Goal: Navigation & Orientation: Find specific page/section

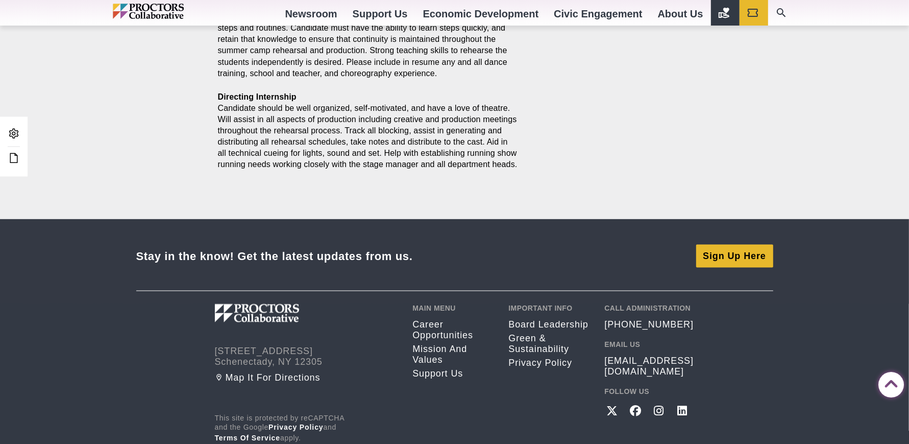
scroll to position [1265, 0]
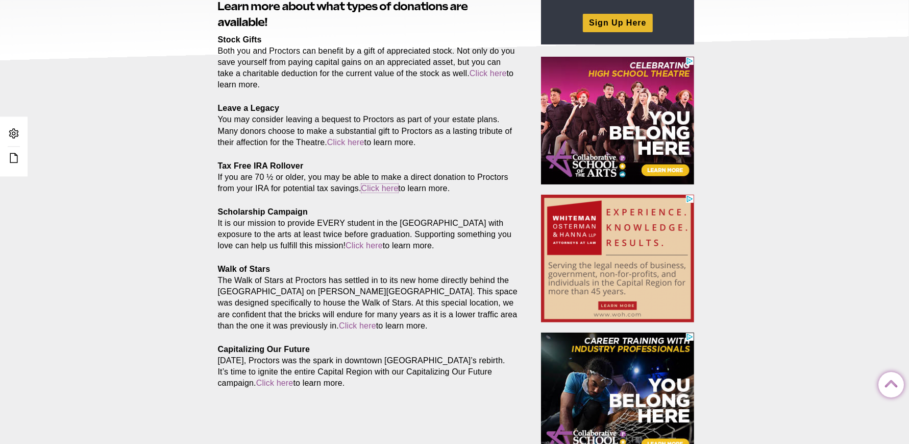
scroll to position [179, 0]
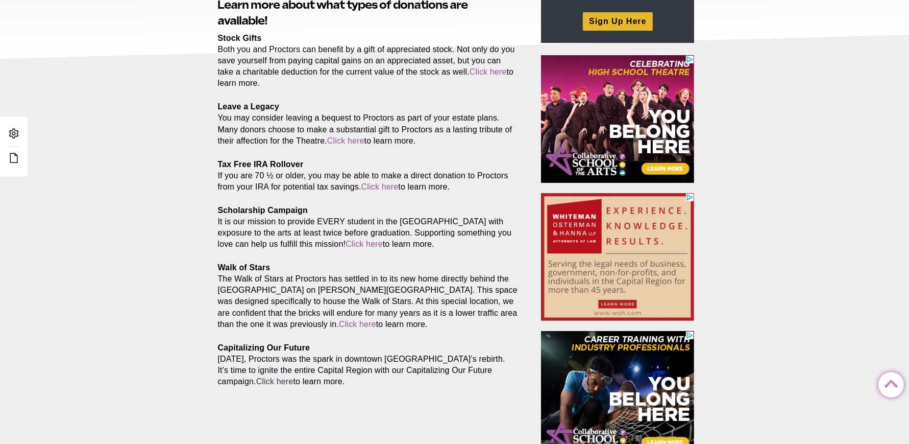
click at [269, 382] on link "Click here" at bounding box center [274, 381] width 37 height 9
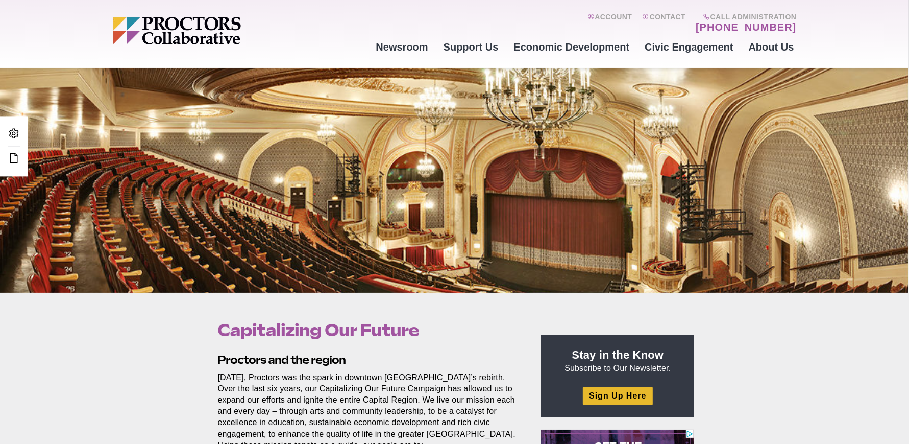
scroll to position [97, 0]
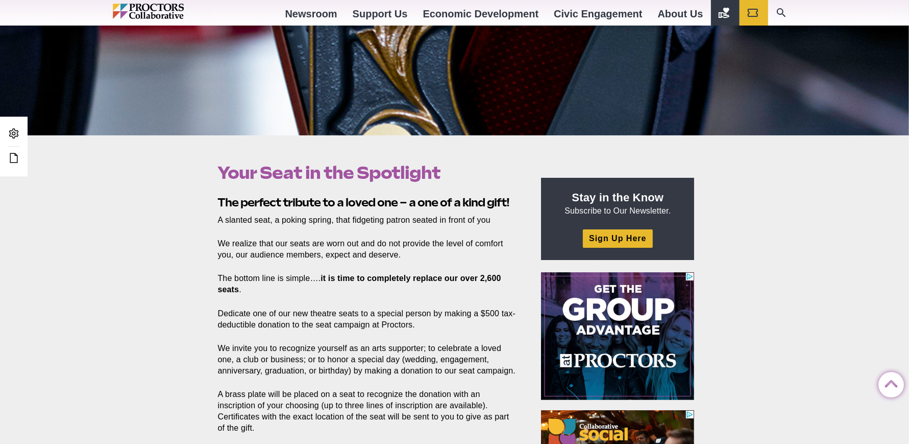
scroll to position [337, 0]
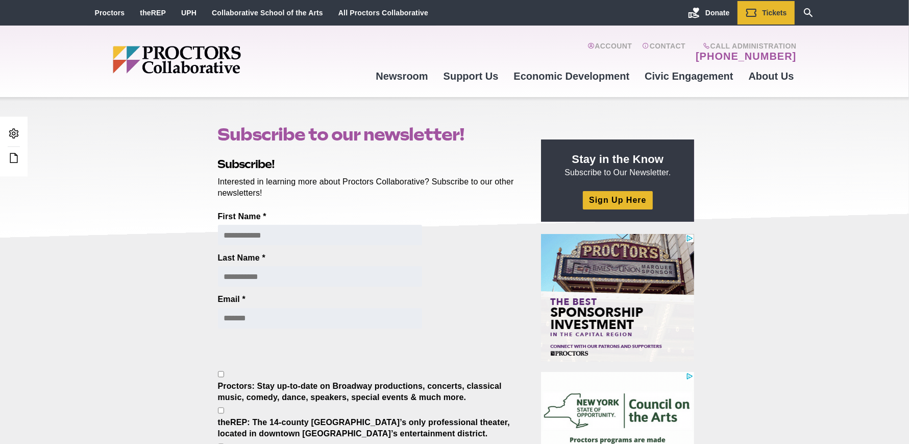
click at [167, 203] on div "Subscribe to our newsletter! Posted 2019-07-09 by Jose Martinez Subscribe! Inte…" at bounding box center [454, 441] width 909 height 688
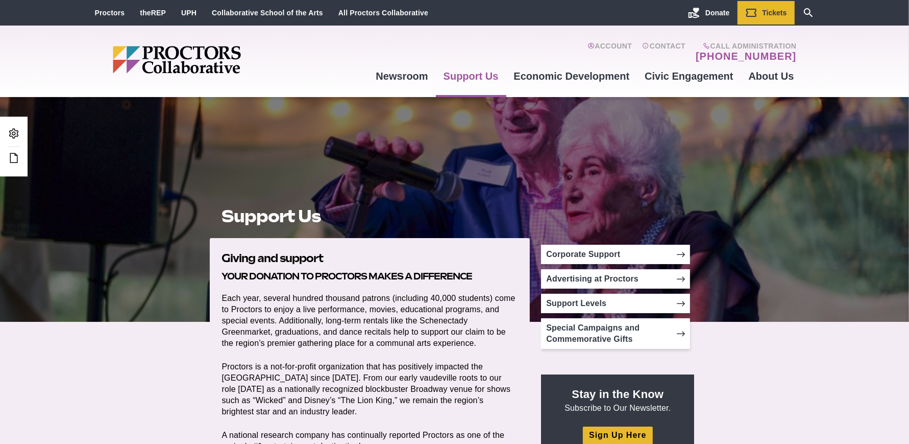
click at [120, 236] on div at bounding box center [454, 209] width 909 height 225
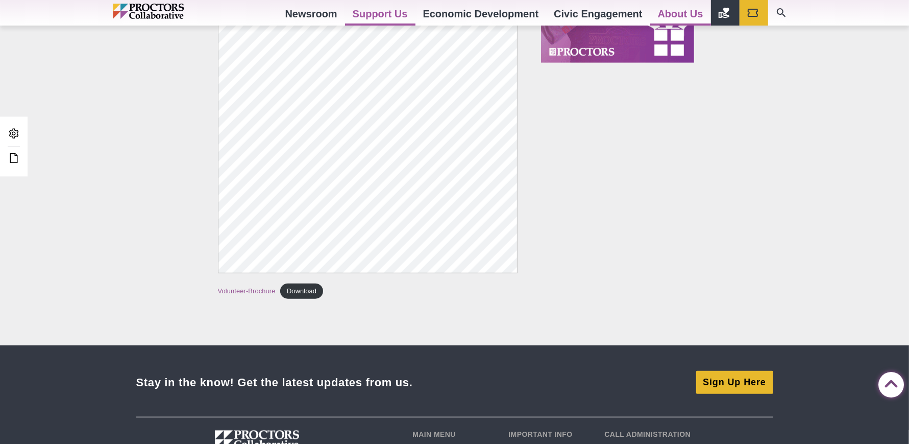
scroll to position [755, 0]
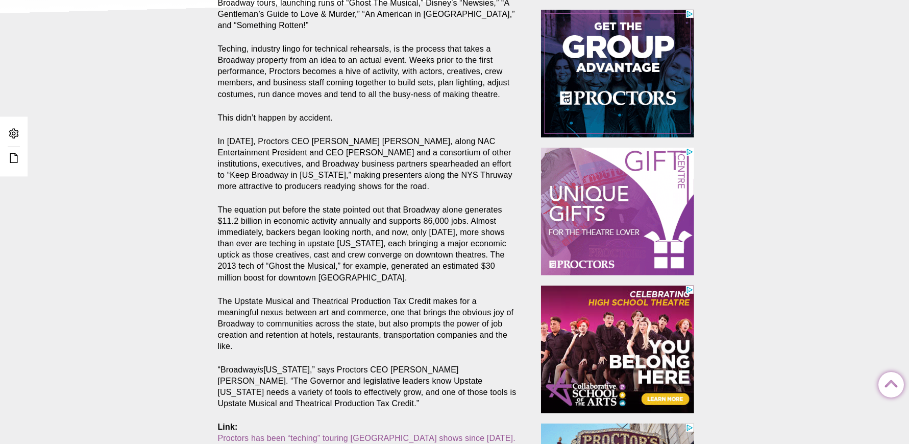
scroll to position [269, 0]
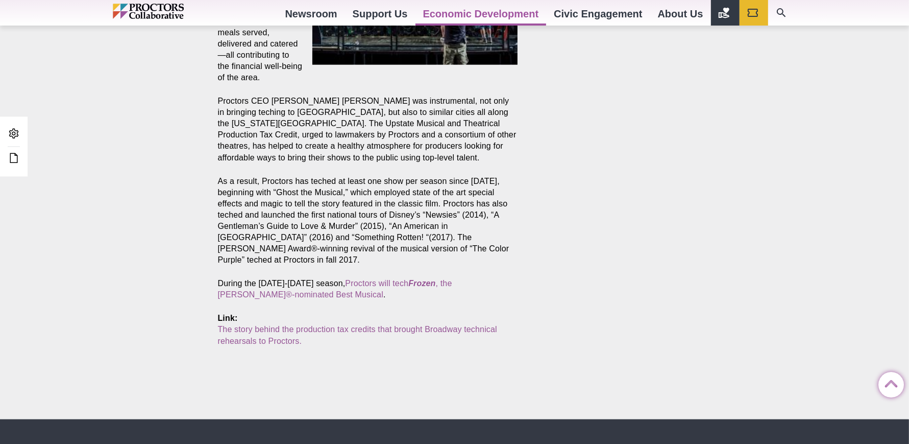
scroll to position [1245, 0]
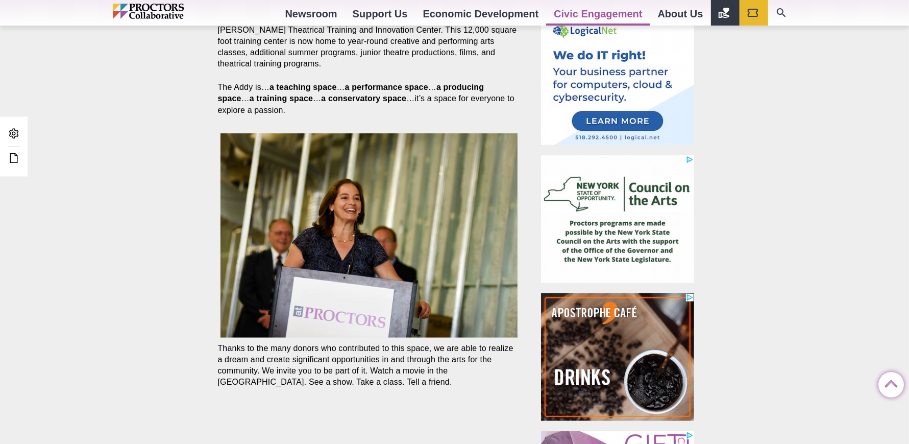
scroll to position [607, 0]
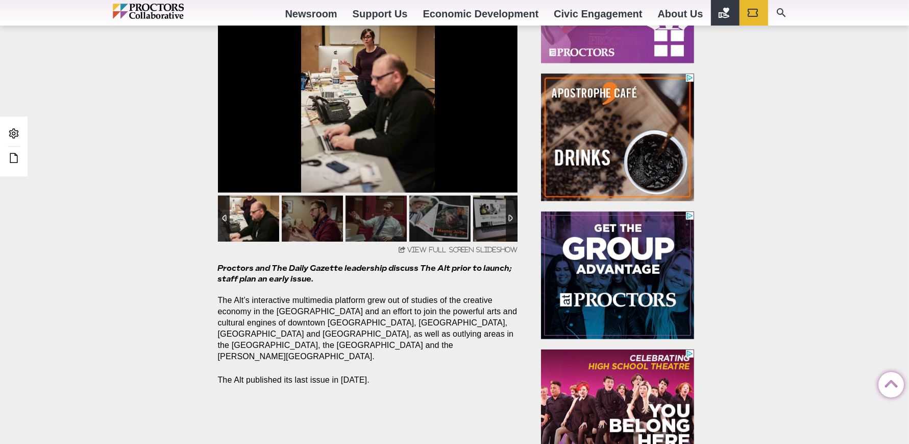
scroll to position [705, 0]
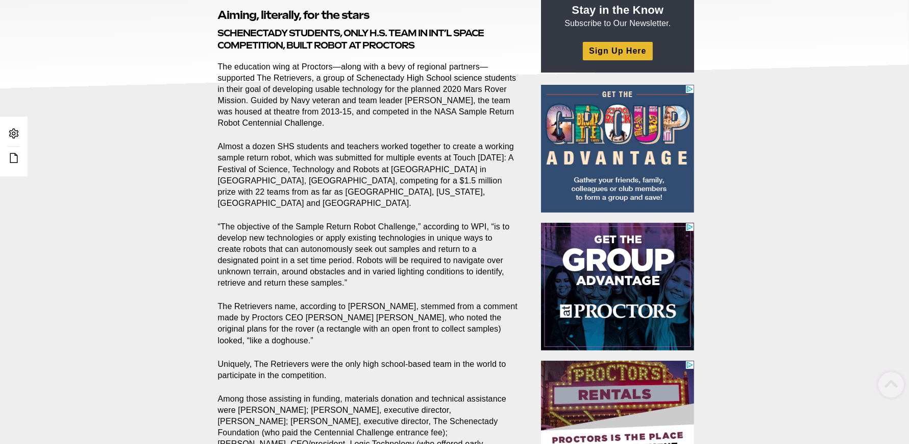
scroll to position [279, 0]
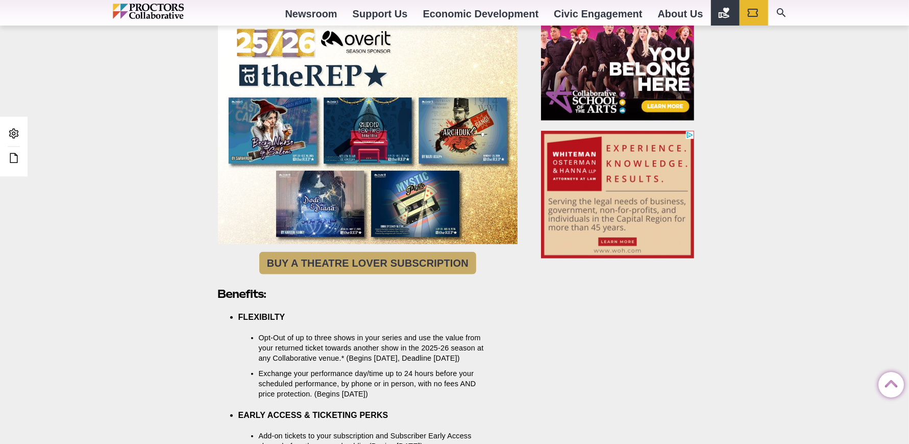
scroll to position [1060, 0]
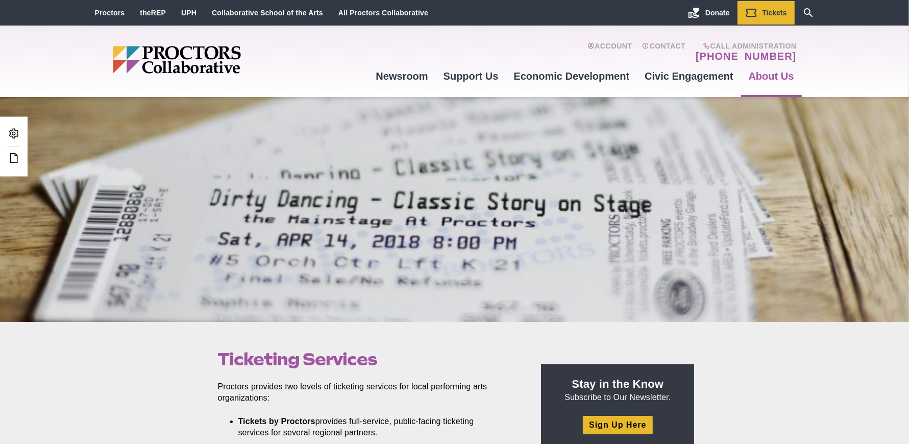
click at [187, 179] on div at bounding box center [454, 209] width 909 height 225
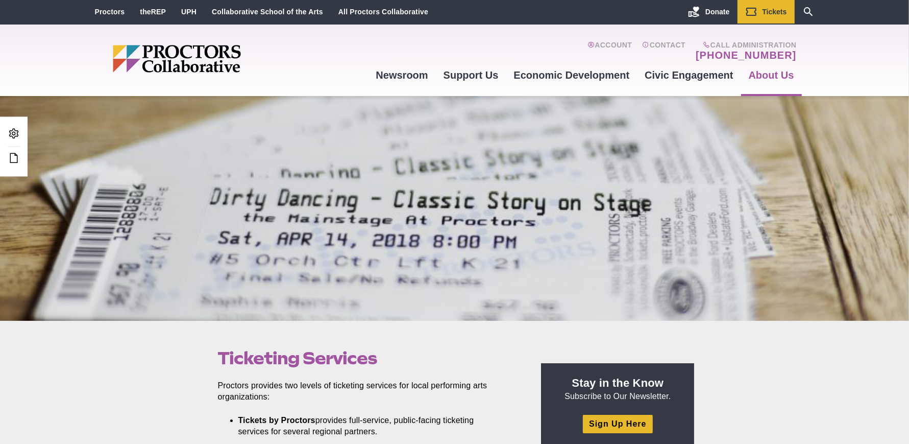
scroll to position [216, 0]
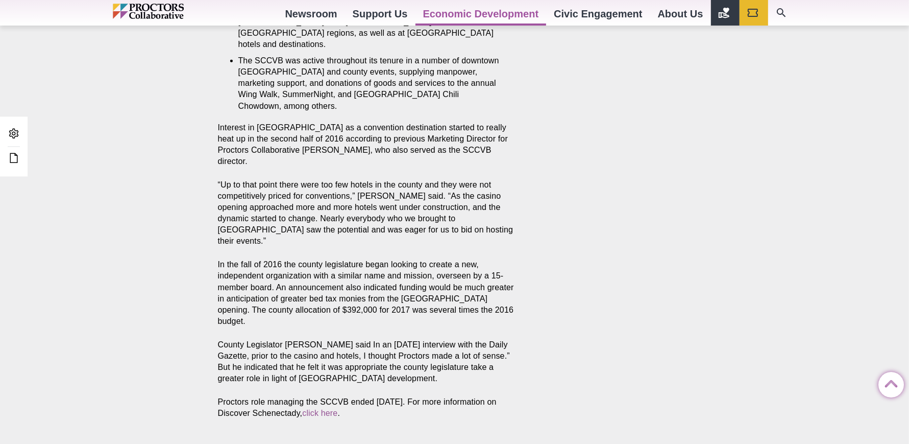
scroll to position [1127, 0]
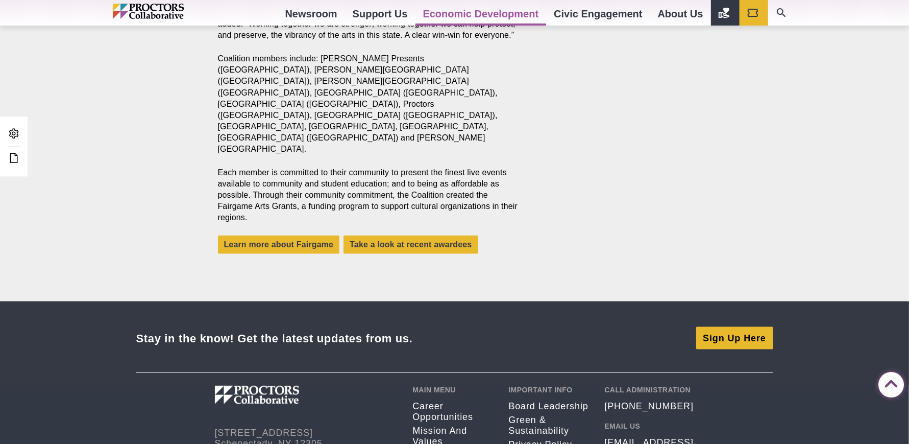
scroll to position [1085, 0]
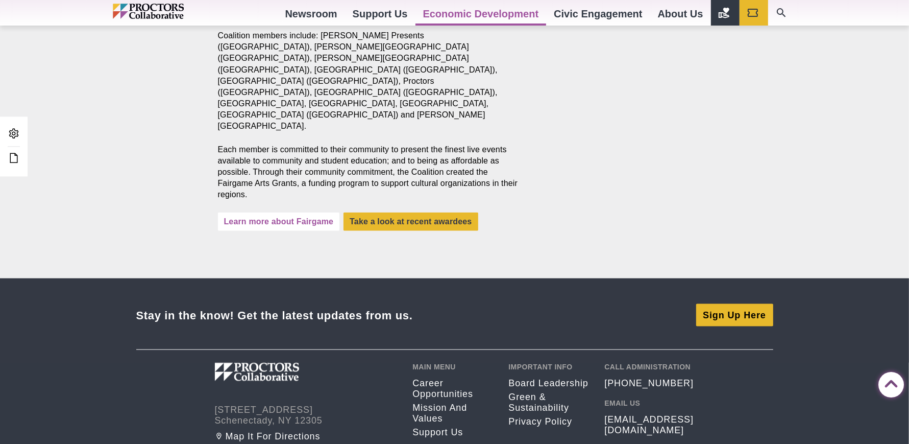
click at [275, 212] on link "Learn more about Fairgame" at bounding box center [279, 221] width 122 height 18
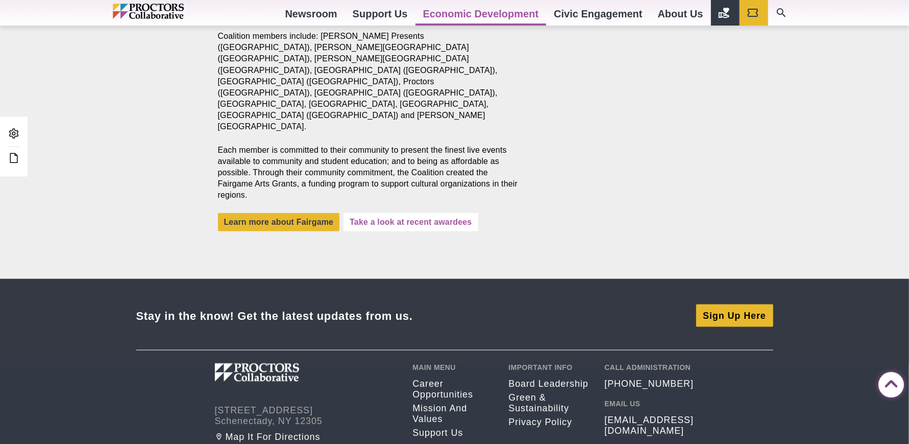
click at [383, 213] on link "Take a look at recent awardees" at bounding box center [410, 222] width 134 height 18
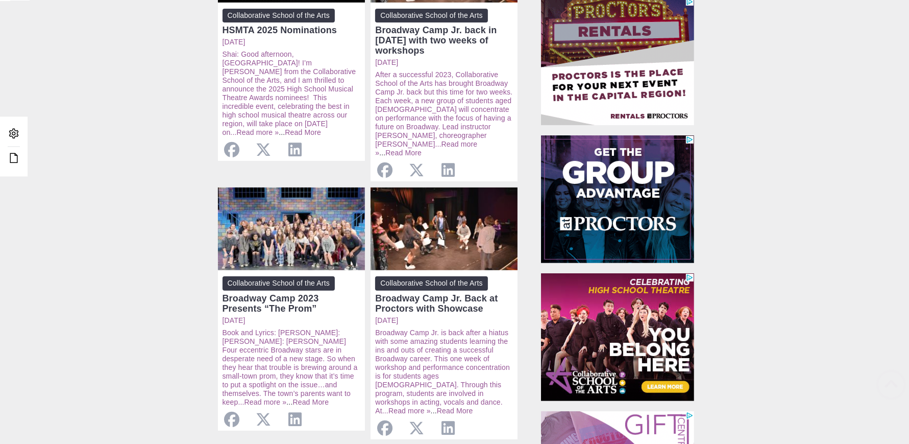
scroll to position [333, 0]
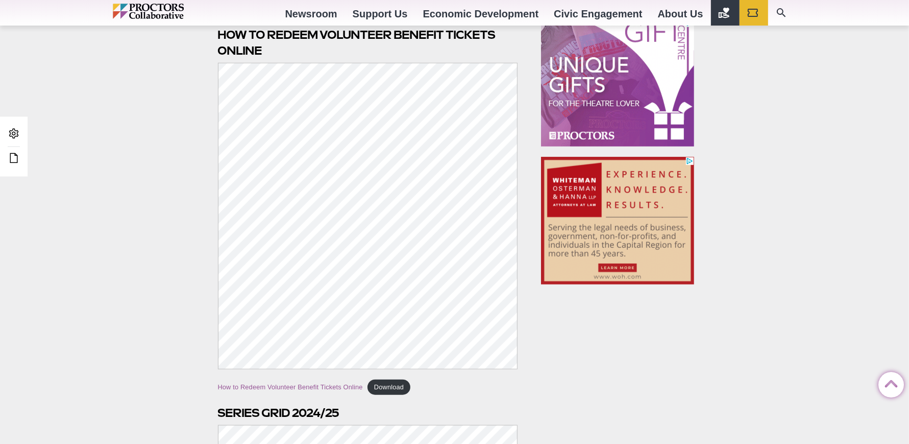
scroll to position [661, 0]
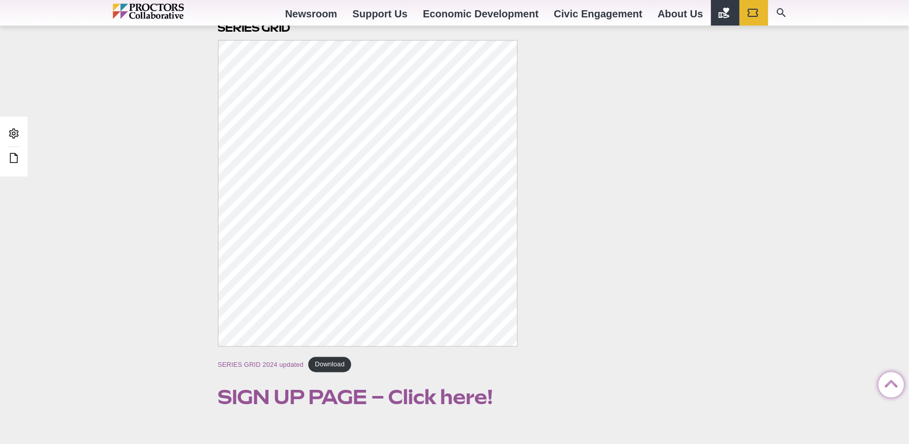
scroll to position [1510, 0]
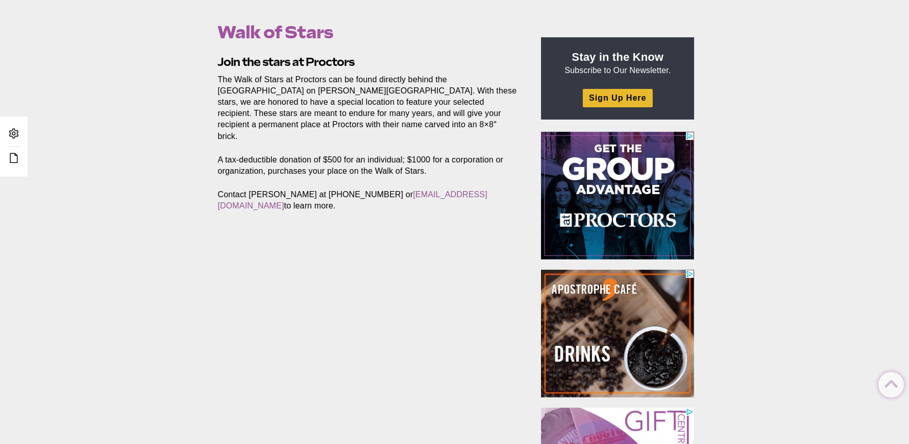
scroll to position [337, 0]
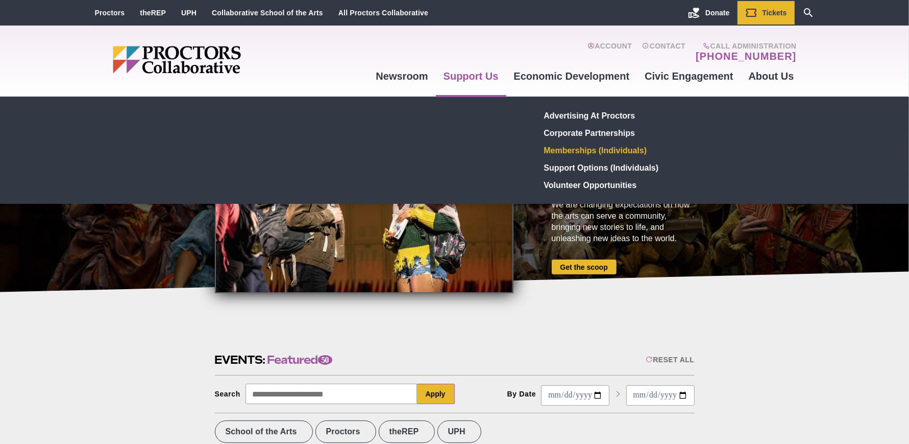
click at [567, 148] on link "Memberships (Individuals)" at bounding box center [614, 149] width 149 height 17
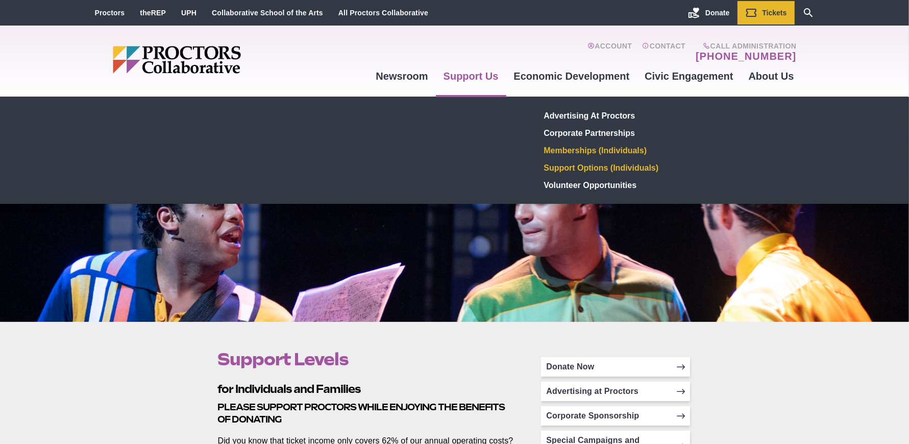
click at [594, 165] on link "Support Options (Individuals)" at bounding box center [614, 167] width 149 height 17
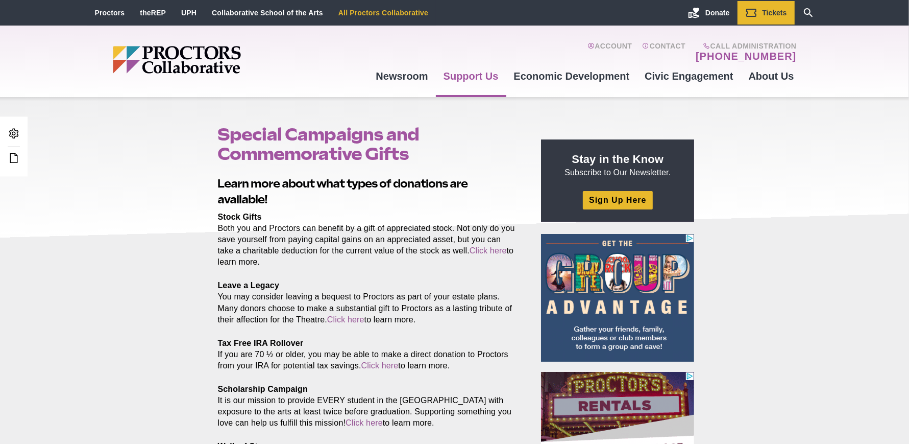
click at [366, 9] on link "All Proctors Collaborative" at bounding box center [383, 13] width 90 height 8
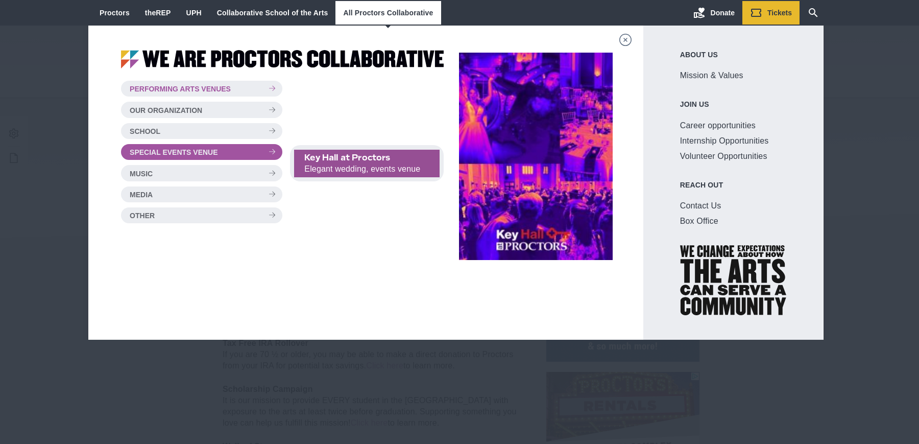
click at [320, 161] on span "Key Hall at Proctors" at bounding box center [366, 157] width 125 height 11
